Goal: Task Accomplishment & Management: Manage account settings

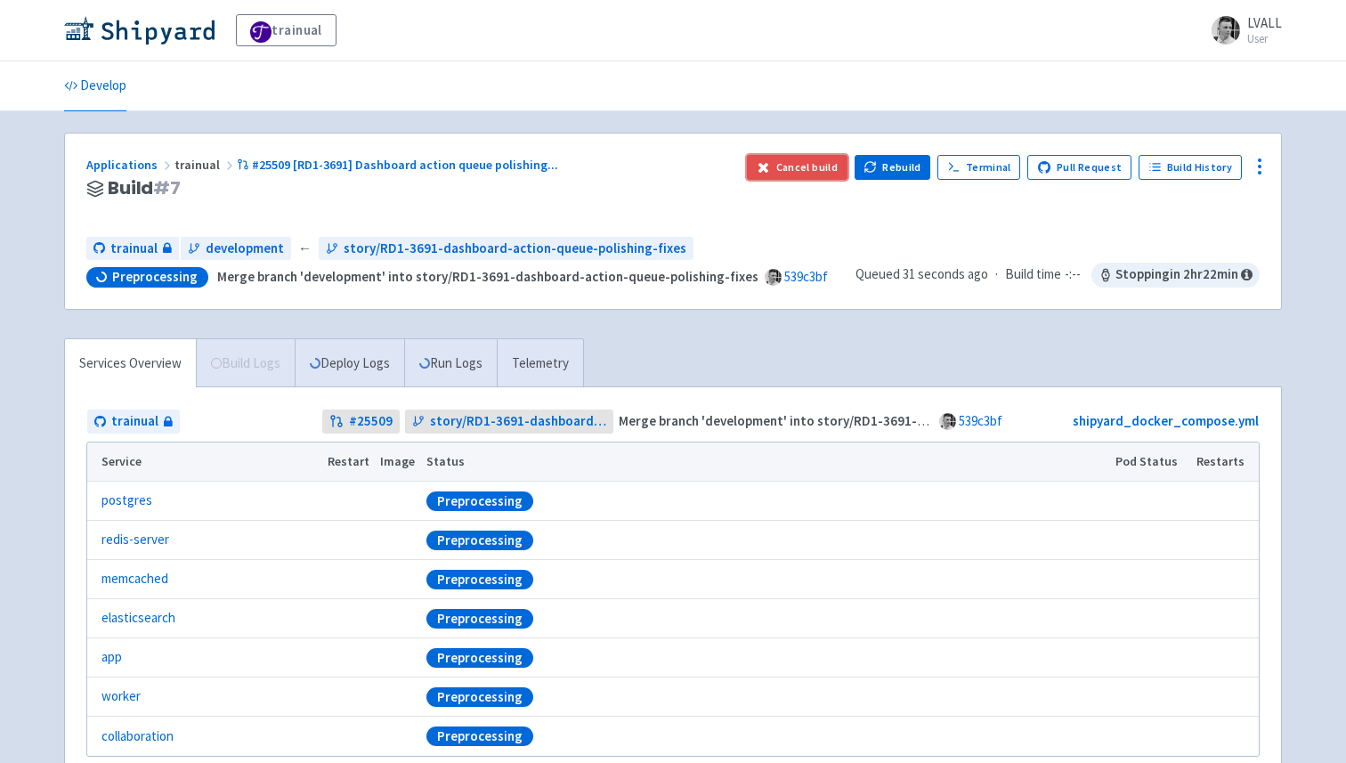
click at [840, 164] on button "Cancel build" at bounding box center [797, 167] width 101 height 25
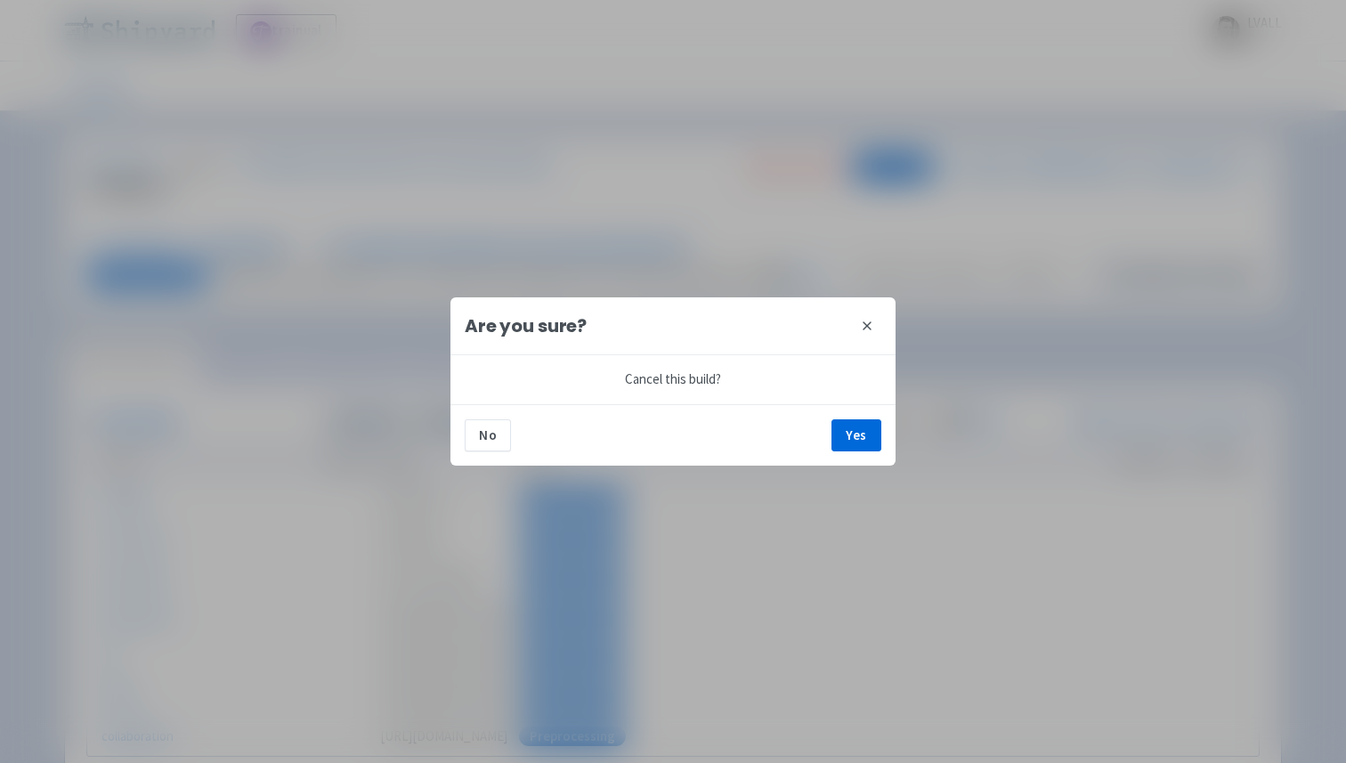
click at [863, 454] on div "No Yes" at bounding box center [672, 434] width 445 height 61
click at [854, 431] on button "Yes" at bounding box center [856, 435] width 50 height 32
